Goal: Task Accomplishment & Management: Use online tool/utility

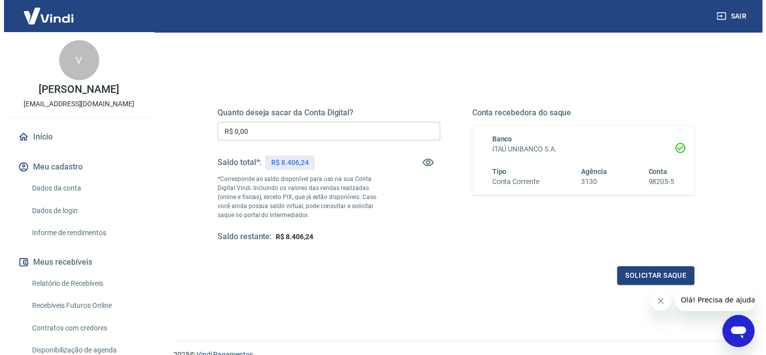
scroll to position [104, 0]
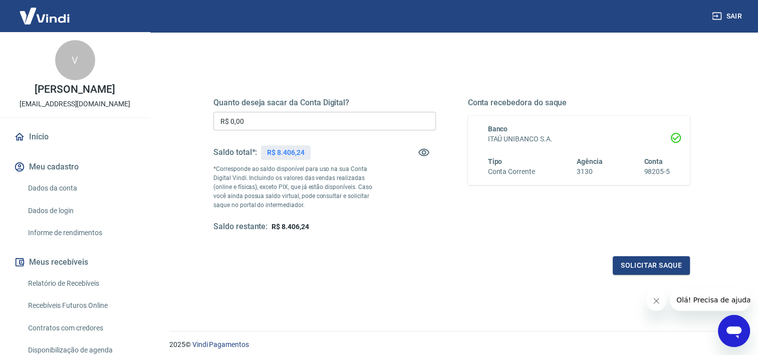
click at [271, 124] on input "R$ 0,00" at bounding box center [324, 121] width 223 height 19
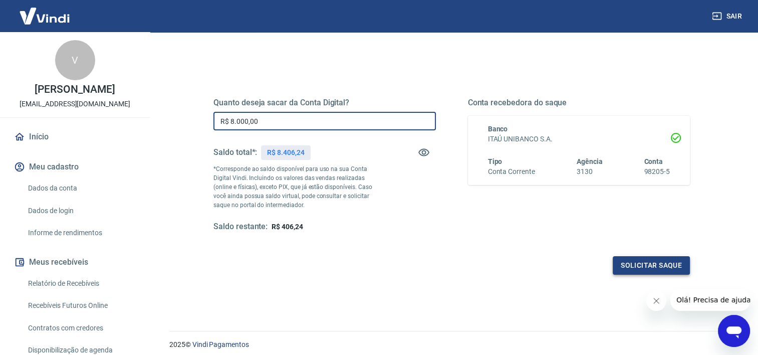
type input "R$ 8.000,00"
click at [682, 257] on button "Solicitar saque" at bounding box center [651, 265] width 77 height 19
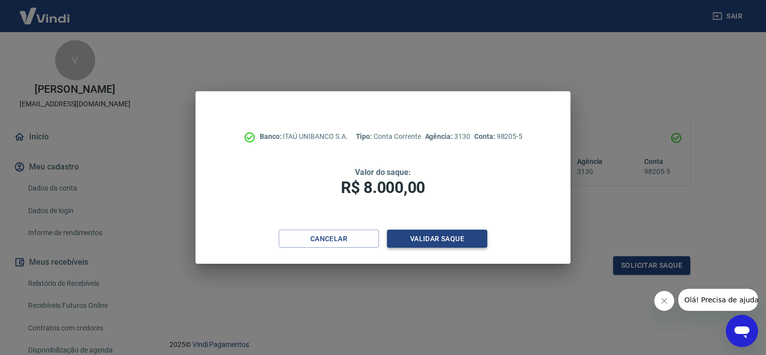
click at [457, 241] on button "Validar saque" at bounding box center [437, 239] width 100 height 19
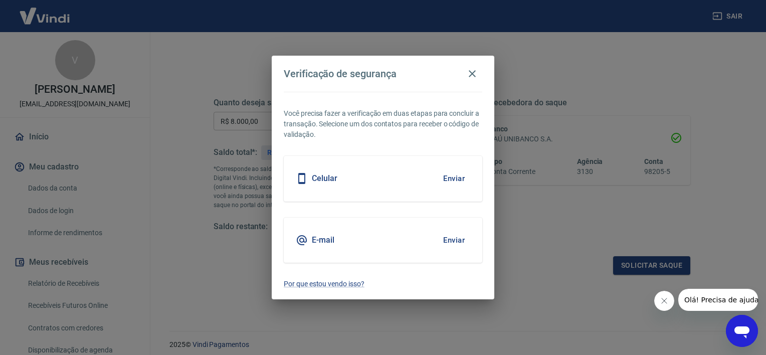
click at [453, 174] on button "Enviar" at bounding box center [453, 178] width 33 height 21
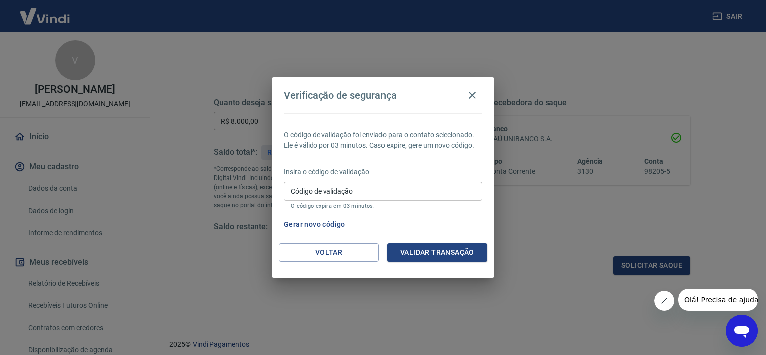
click at [366, 196] on input "Código de validação" at bounding box center [383, 190] width 198 height 19
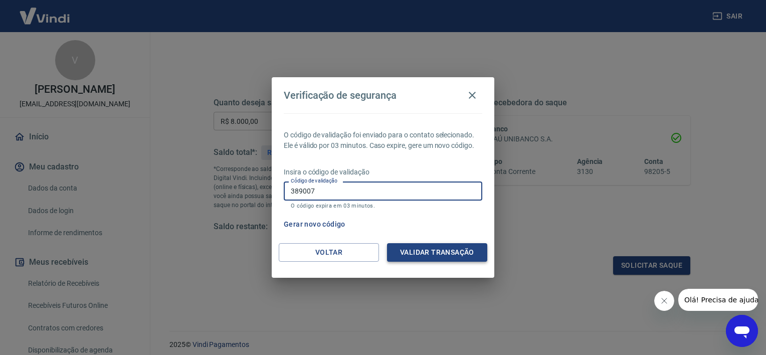
type input "389007"
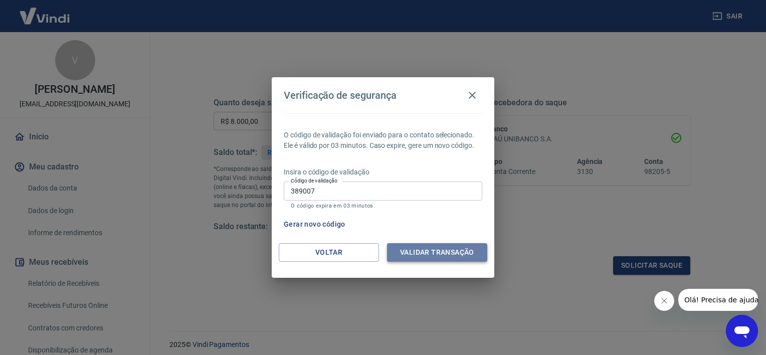
click at [447, 248] on button "Validar transação" at bounding box center [437, 252] width 100 height 19
